Goal: Information Seeking & Learning: Learn about a topic

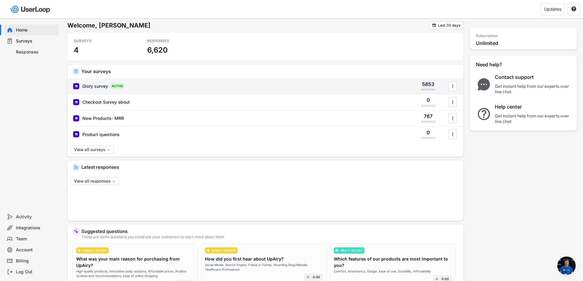
click at [94, 84] on div "Glory survey" at bounding box center [95, 86] width 26 height 6
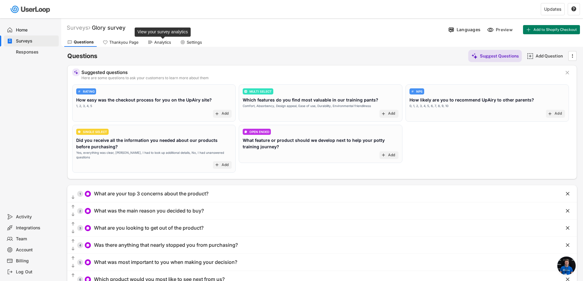
click at [158, 40] on div "Analytics" at bounding box center [162, 42] width 17 height 5
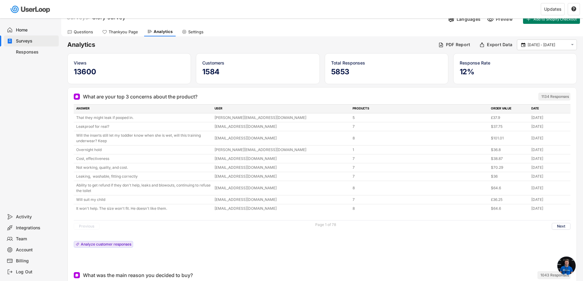
scroll to position [31, 0]
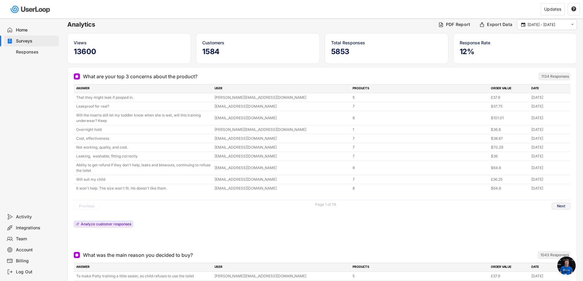
click at [562, 205] on button "Next" at bounding box center [561, 206] width 19 height 7
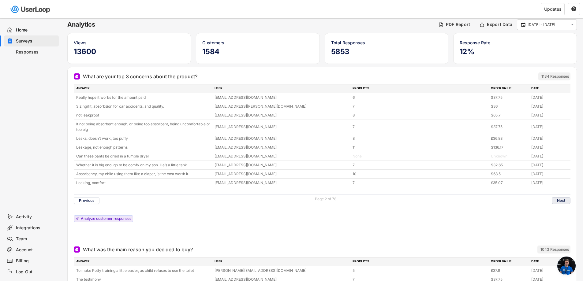
click at [560, 199] on button "Next" at bounding box center [561, 200] width 19 height 7
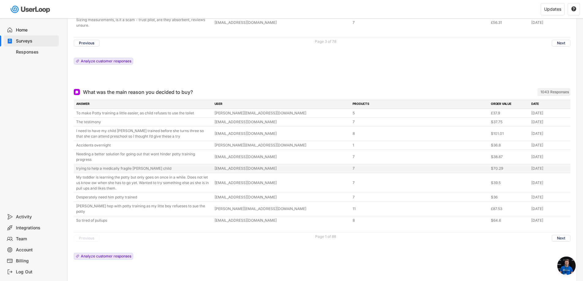
scroll to position [214, 0]
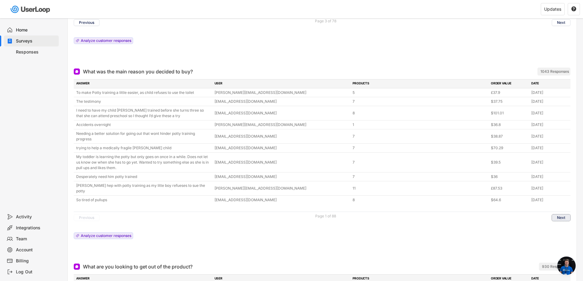
click at [556, 214] on button "Next" at bounding box center [561, 217] width 19 height 7
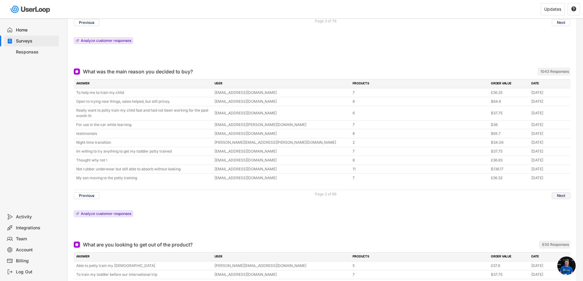
click at [562, 195] on button "Next" at bounding box center [561, 195] width 19 height 7
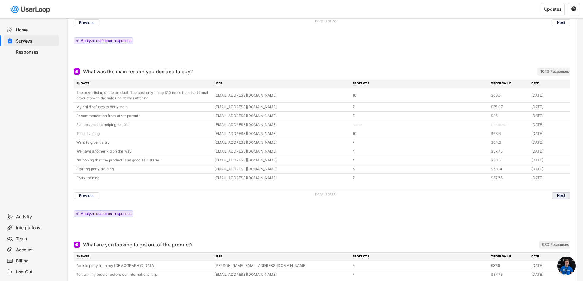
click at [562, 195] on button "Next" at bounding box center [561, 195] width 19 height 7
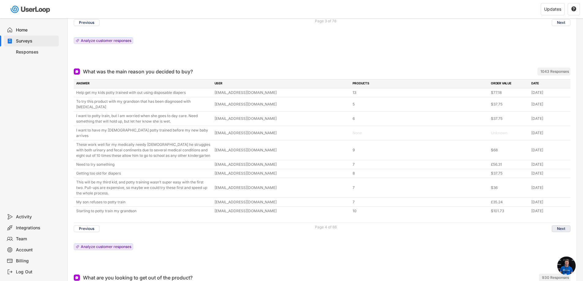
click at [560, 225] on button "Next" at bounding box center [561, 228] width 19 height 7
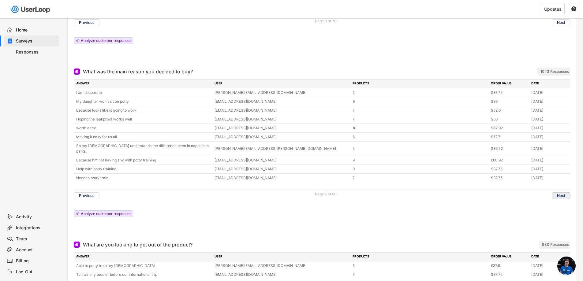
click at [561, 192] on button "Next" at bounding box center [561, 195] width 19 height 7
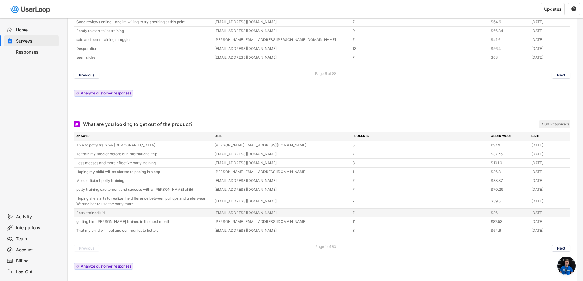
scroll to position [367, 0]
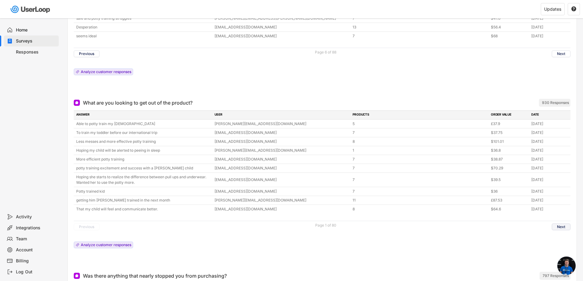
click at [557, 225] on button "Next" at bounding box center [561, 227] width 19 height 7
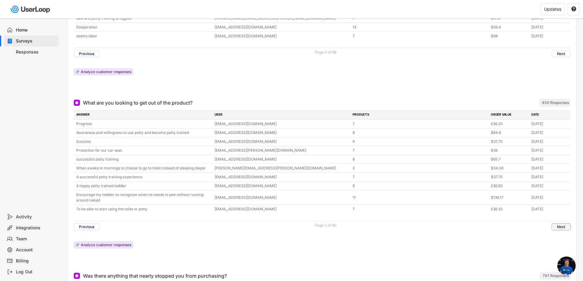
click at [560, 227] on button "Next" at bounding box center [561, 227] width 19 height 7
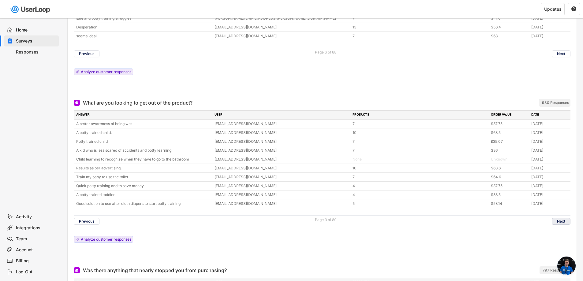
click at [567, 222] on button "Next" at bounding box center [561, 221] width 19 height 7
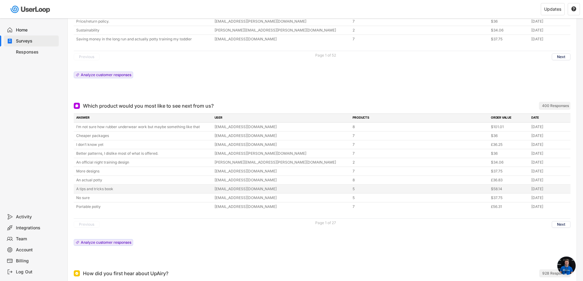
scroll to position [887, 0]
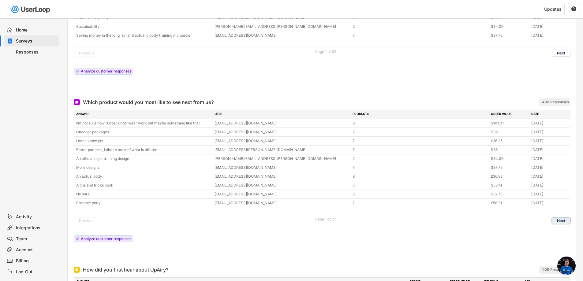
click at [558, 220] on button "Next" at bounding box center [561, 221] width 19 height 7
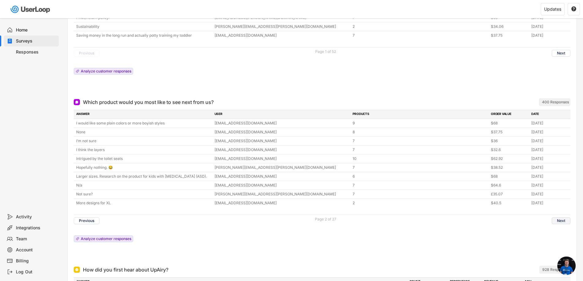
click at [556, 219] on button "Next" at bounding box center [561, 221] width 19 height 7
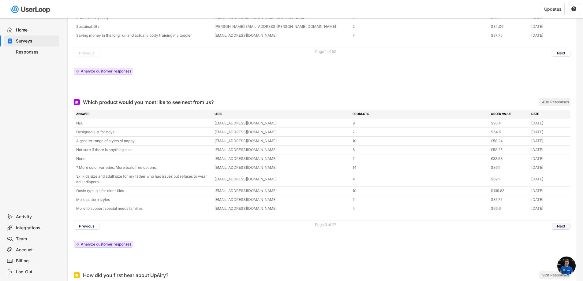
click at [558, 229] on button "Next" at bounding box center [561, 226] width 19 height 7
click at [560, 226] on button "Next" at bounding box center [561, 226] width 19 height 7
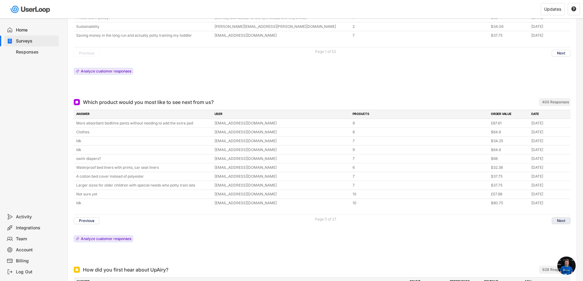
click at [564, 221] on button "Next" at bounding box center [561, 221] width 19 height 7
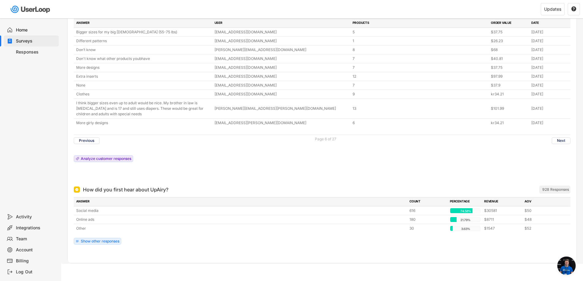
scroll to position [980, 0]
click at [111, 241] on div "Show other responses" at bounding box center [100, 240] width 39 height 4
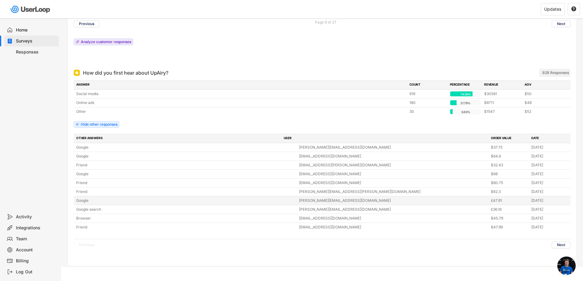
scroll to position [1099, 0]
